Goal: Find specific page/section: Locate a particular part of the current website

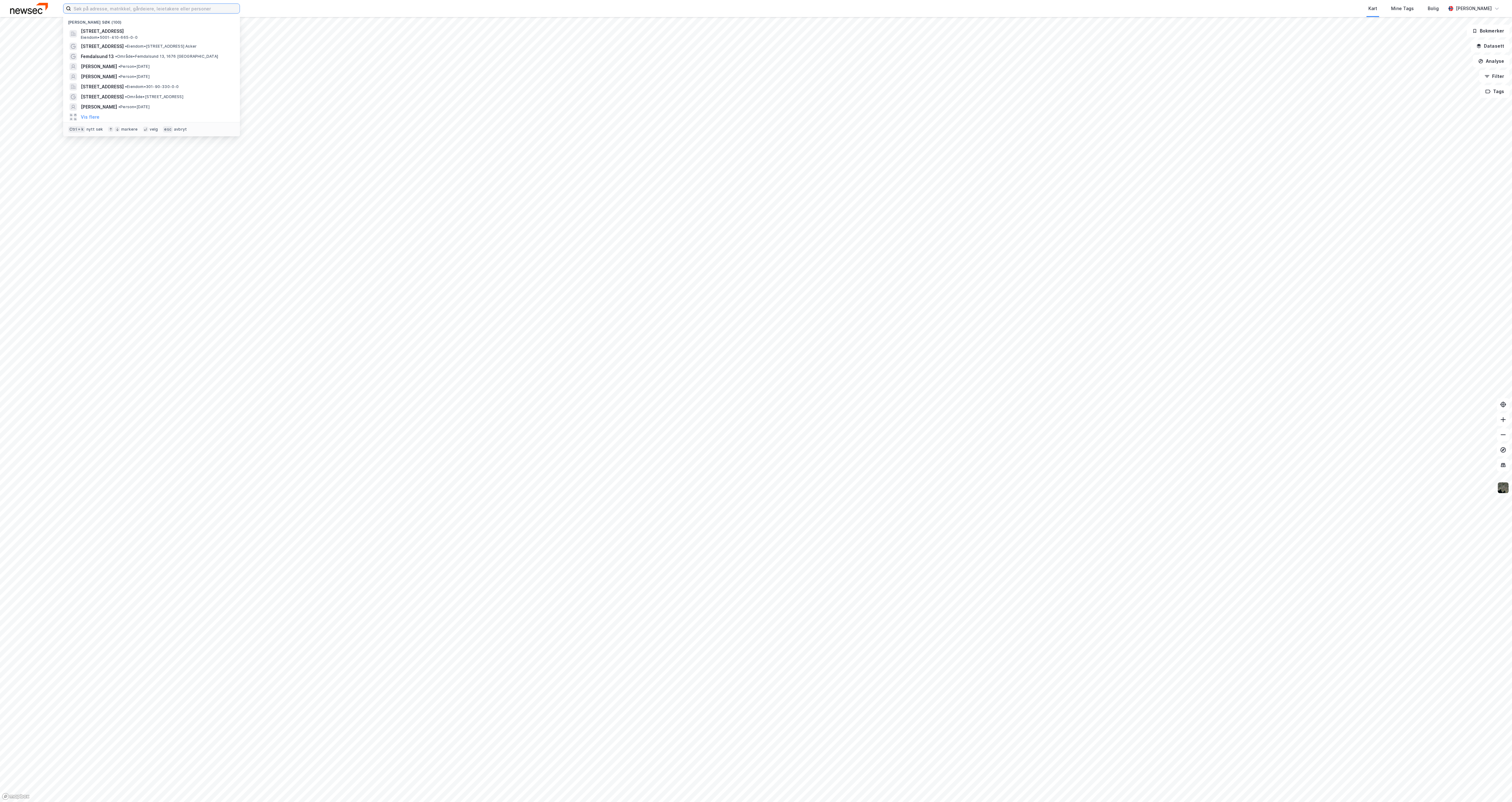
click at [226, 8] on input at bounding box center [155, 8] width 168 height 9
type input "k"
click at [119, 1] on div "Nylige søk (100) Dyre [STREET_ADDRESS] • 5001-410-665-0-0 Kirkeveien 220 • Eien…" at bounding box center [756, 8] width 1512 height 17
click at [120, 4] on input at bounding box center [155, 8] width 168 height 9
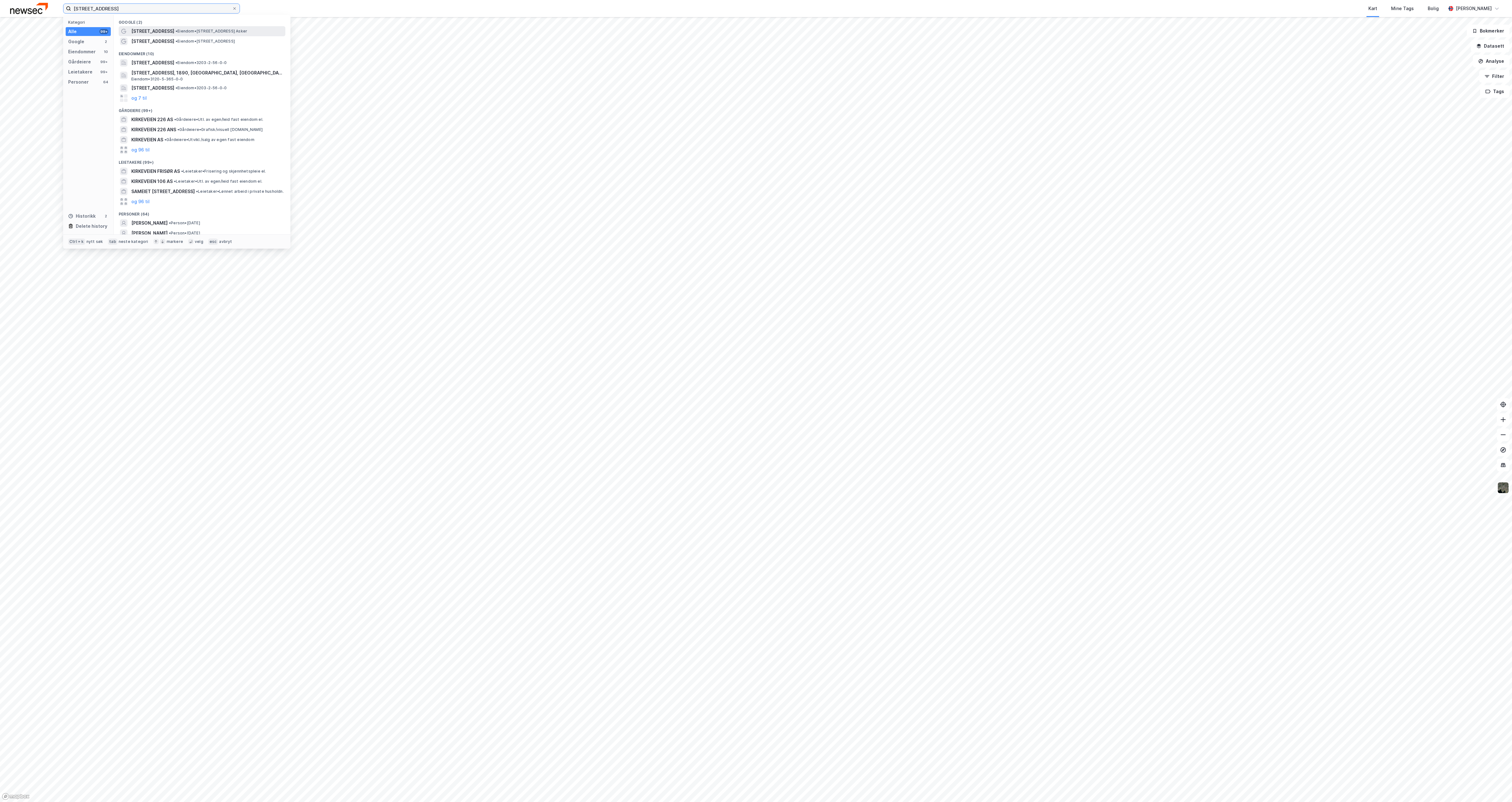
type input "[STREET_ADDRESS]"
click at [148, 29] on span "[STREET_ADDRESS]" at bounding box center [153, 31] width 43 height 8
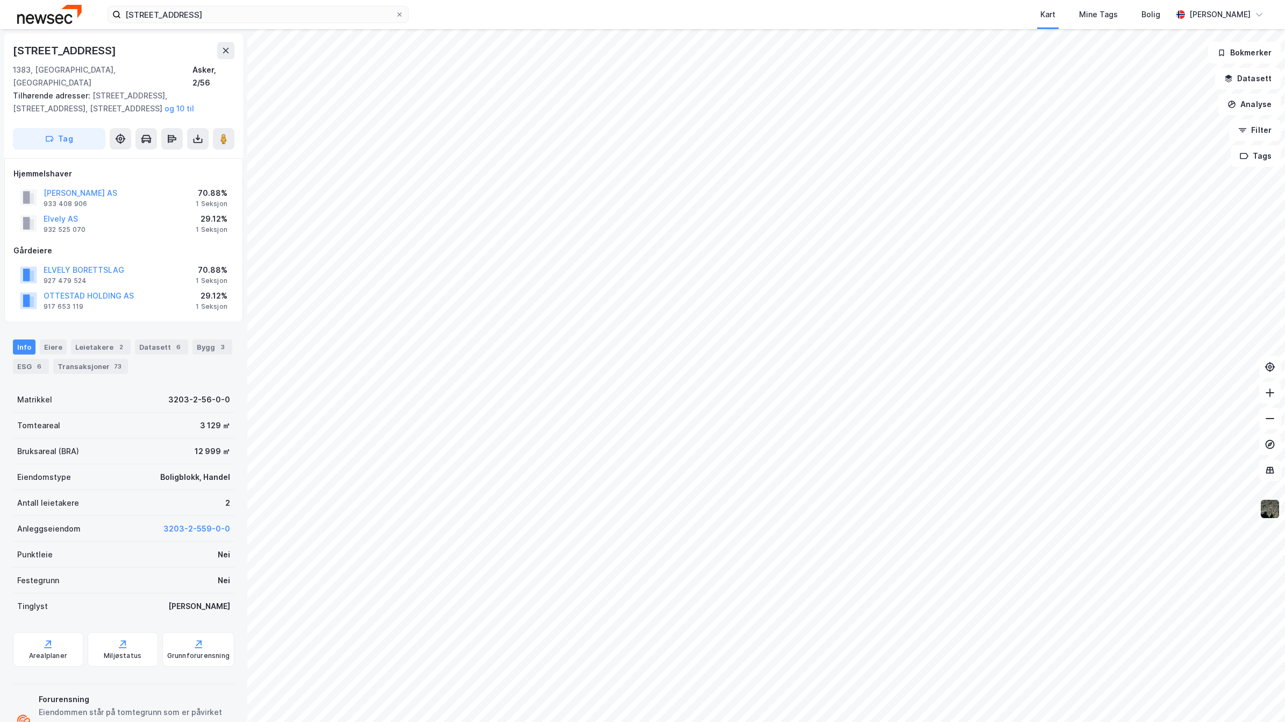
click at [1269, 514] on img at bounding box center [1270, 509] width 20 height 20
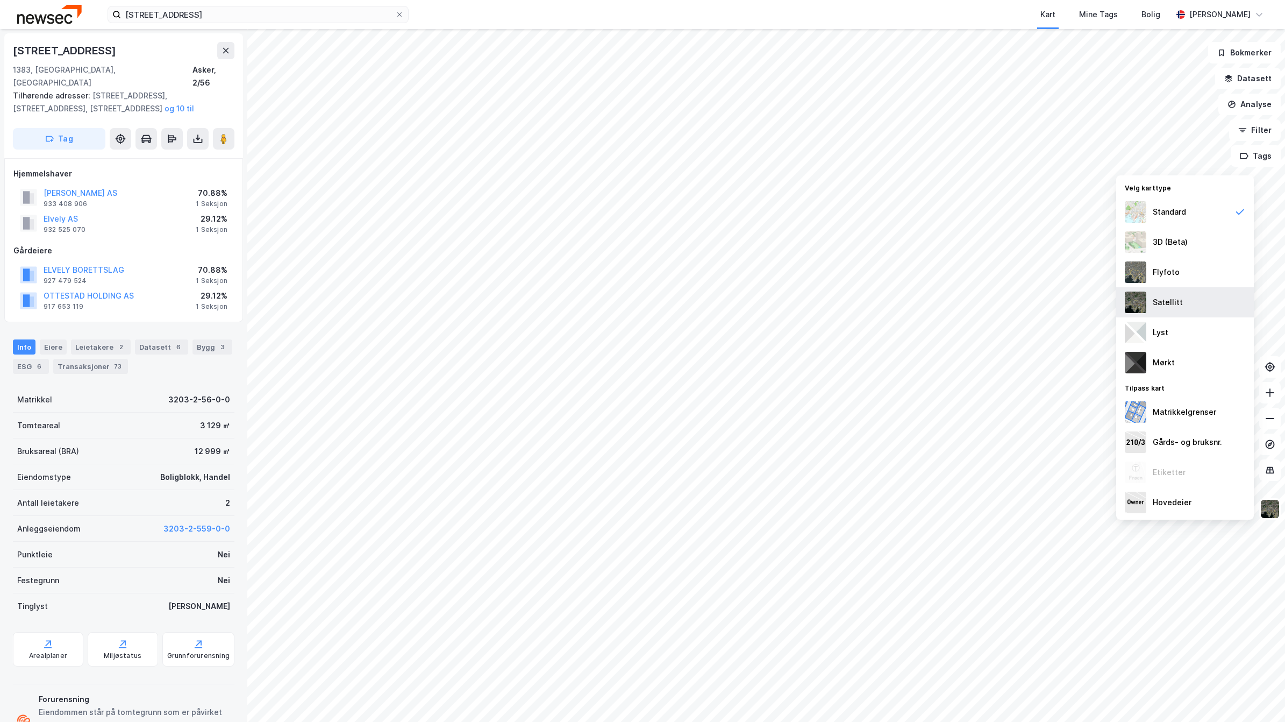
click at [1179, 294] on div "Satellitt" at bounding box center [1185, 302] width 138 height 30
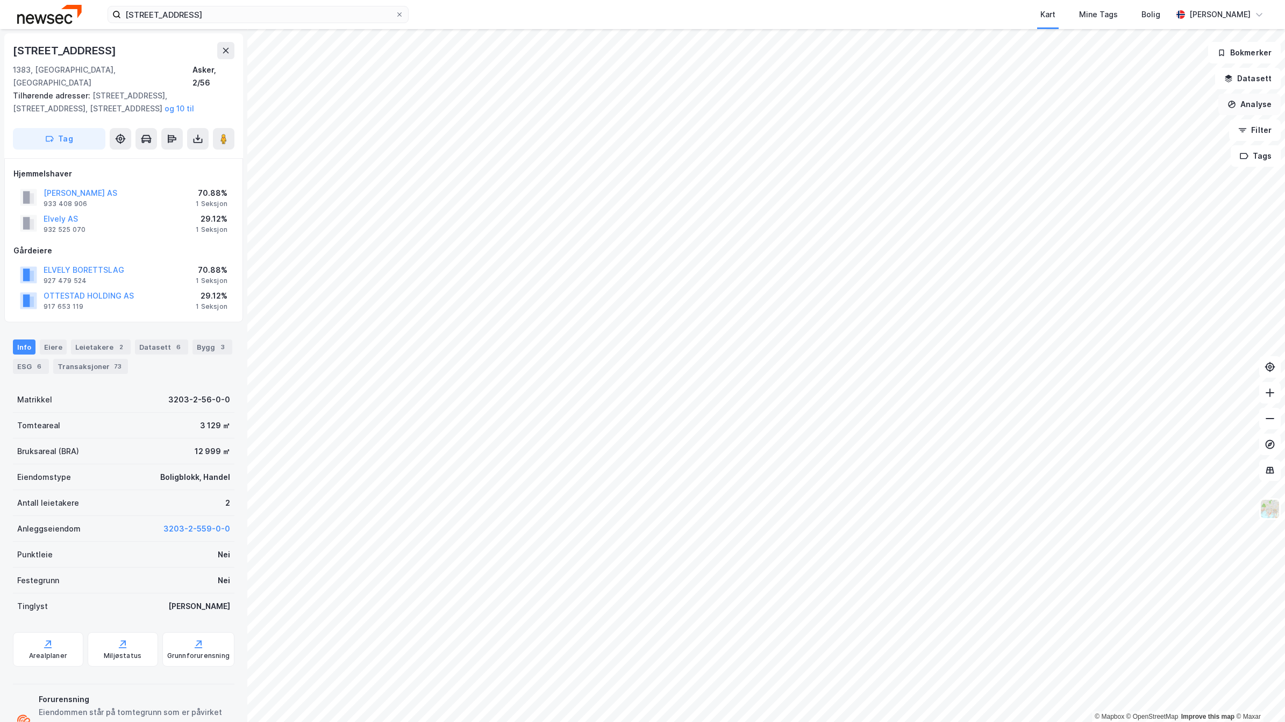
click at [1268, 98] on button "Analyse" at bounding box center [1250, 105] width 62 height 22
click at [1155, 148] on div "Tegn sirkel" at bounding box center [1156, 149] width 94 height 9
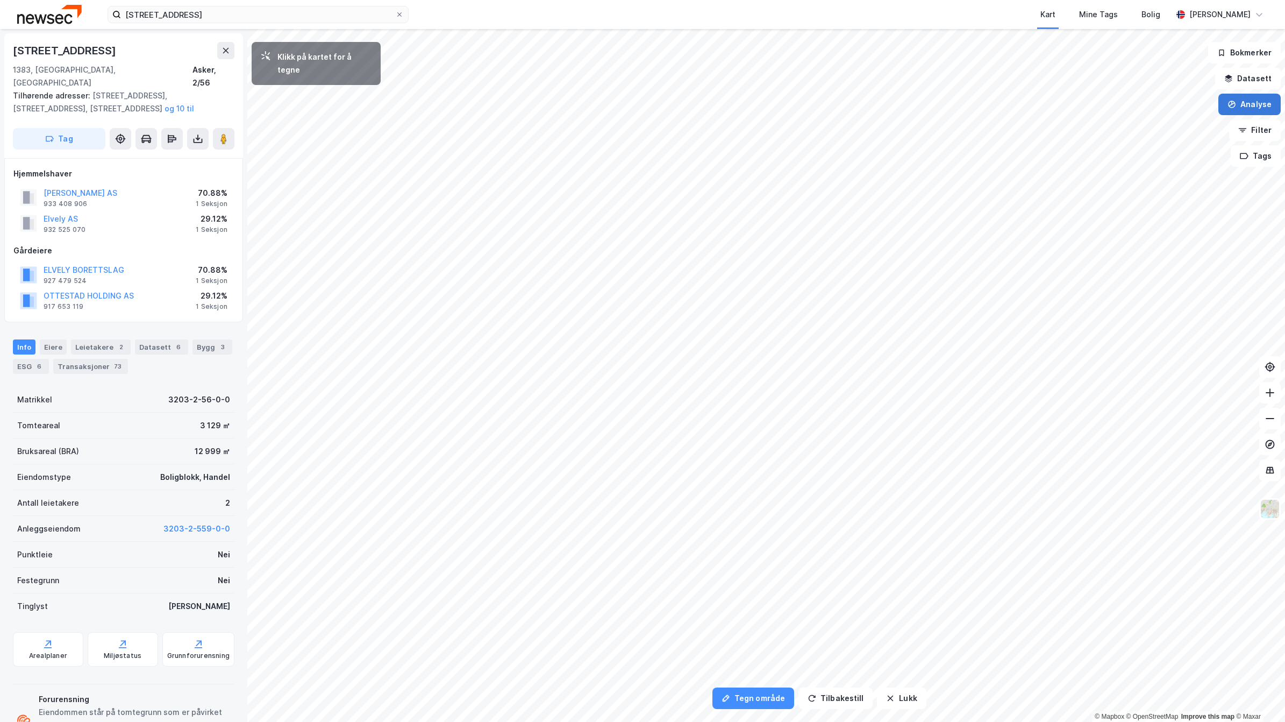
click at [1261, 103] on button "Analyse" at bounding box center [1250, 105] width 62 height 22
click at [1162, 104] on div "Mål avstand" at bounding box center [1156, 105] width 94 height 9
click at [1270, 106] on button "Analyse" at bounding box center [1250, 105] width 62 height 22
